Goal: Transaction & Acquisition: Purchase product/service

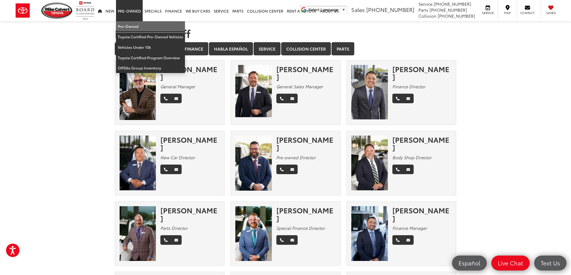
click at [126, 28] on link "Pre-Owned" at bounding box center [150, 26] width 69 height 10
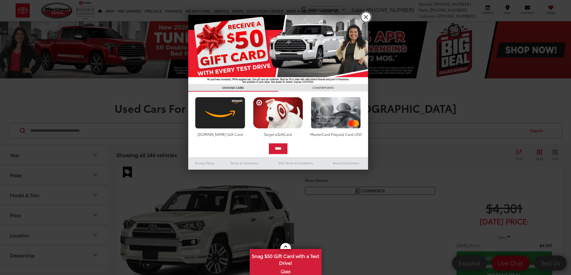
click at [365, 17] on link "X" at bounding box center [366, 17] width 10 height 10
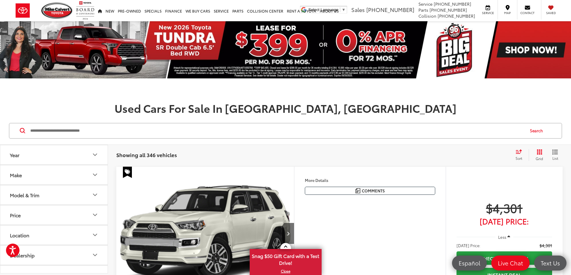
click at [44, 197] on button "Model & Trim" at bounding box center [54, 195] width 108 height 19
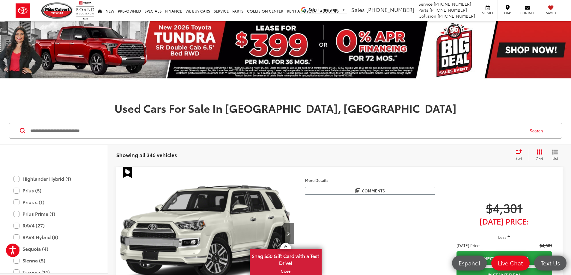
scroll to position [1259, 0]
drag, startPoint x: 191, startPoint y: 155, endPoint x: 78, endPoint y: 156, distance: 113.0
click at [134, 146] on div "Showing all 346 vehicles Clear All + 0 test Sort Price: High to Low Price: Low …" at bounding box center [339, 155] width 463 height 22
